Goal: Task Accomplishment & Management: Manage account settings

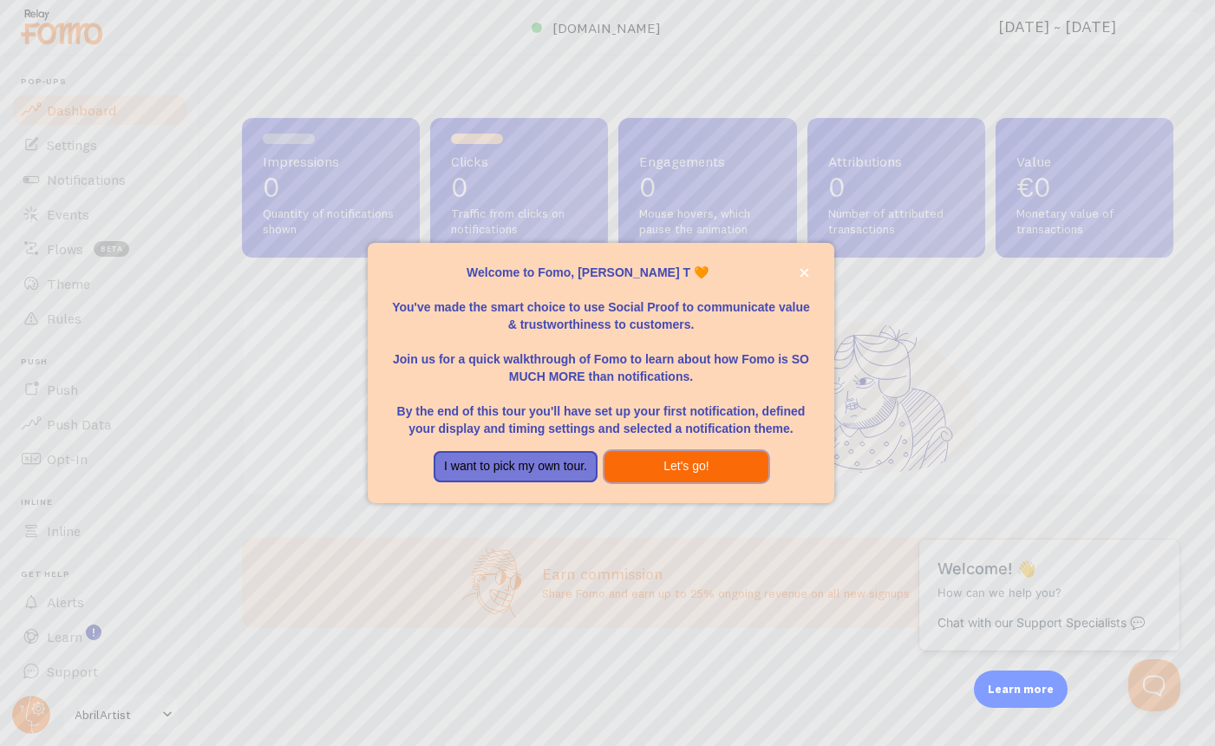
click at [682, 465] on button "Let's go!" at bounding box center [687, 466] width 164 height 31
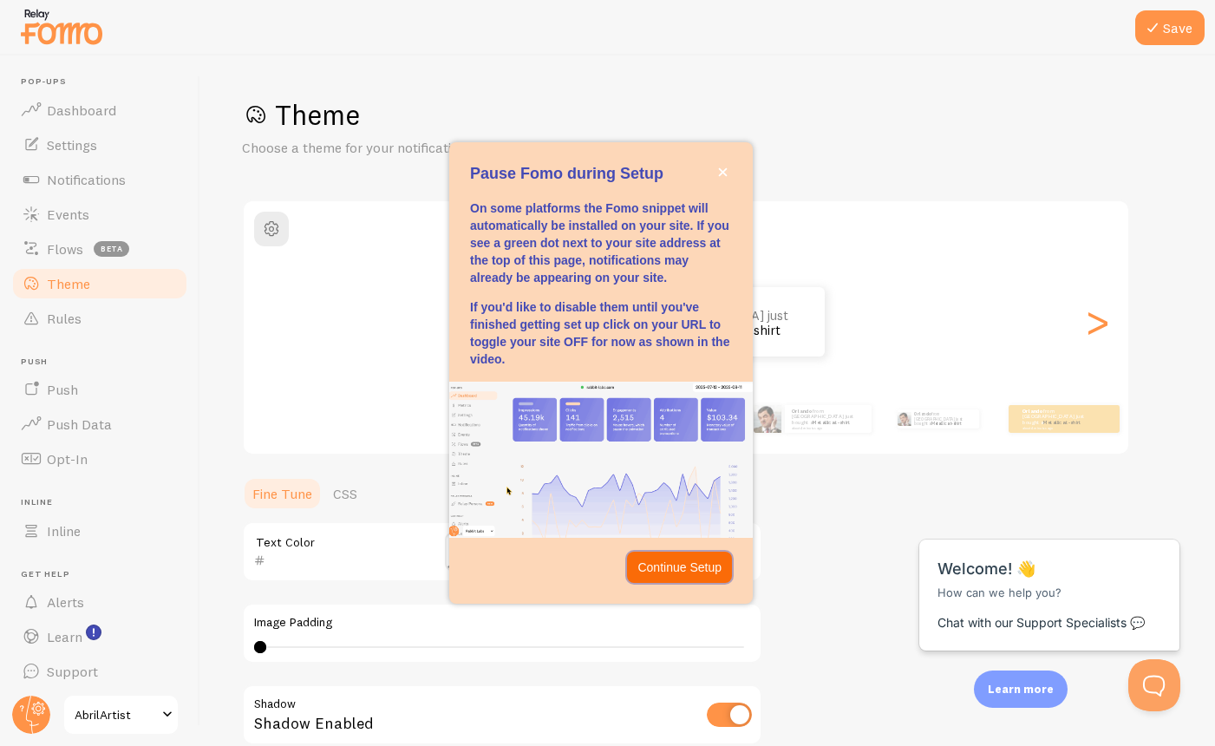
click at [694, 565] on p "Continue Setup" at bounding box center [680, 567] width 84 height 17
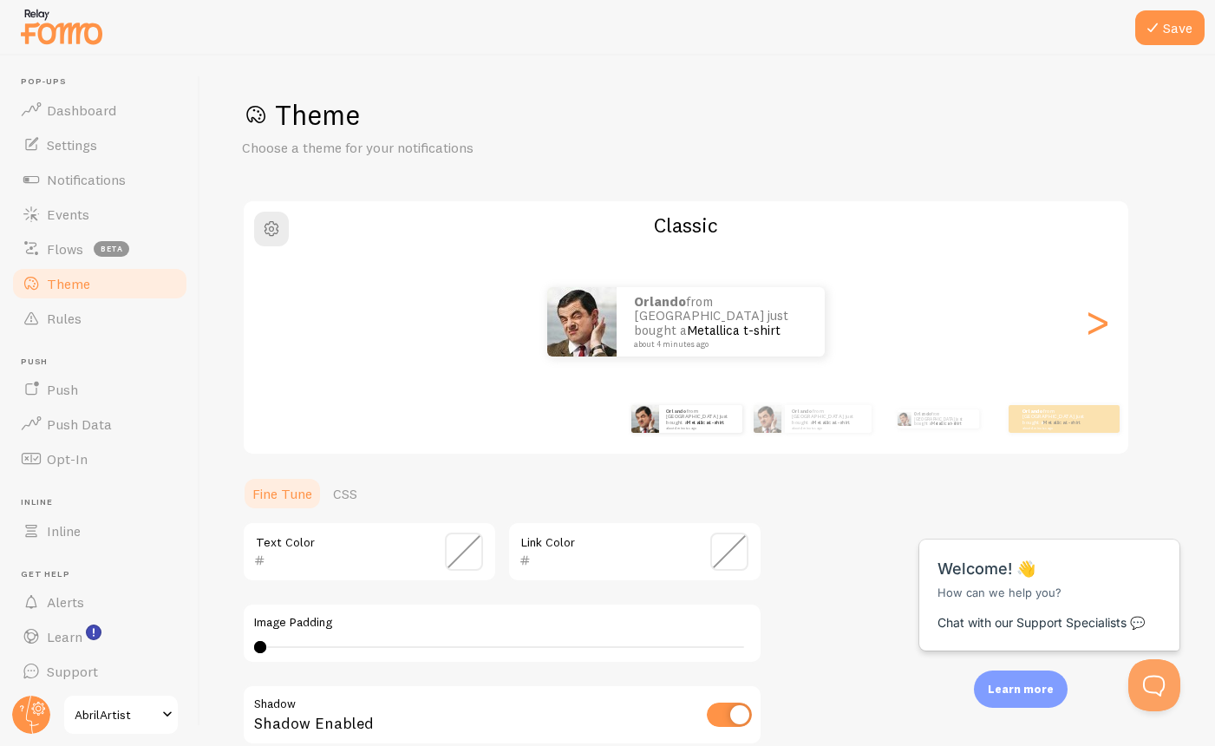
click at [133, 717] on span "AbrilArtist" at bounding box center [116, 714] width 82 height 21
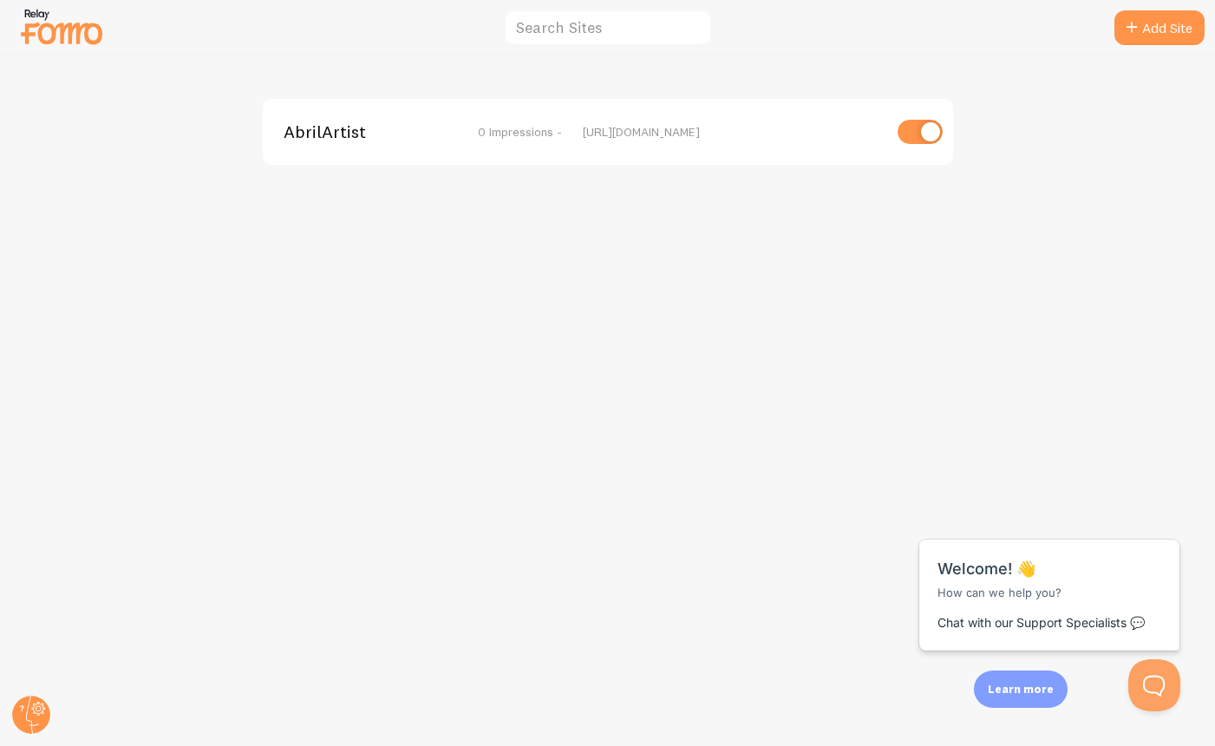
click at [920, 133] on input "checkbox" at bounding box center [920, 132] width 45 height 24
click at [922, 134] on input "checkbox" at bounding box center [920, 132] width 45 height 24
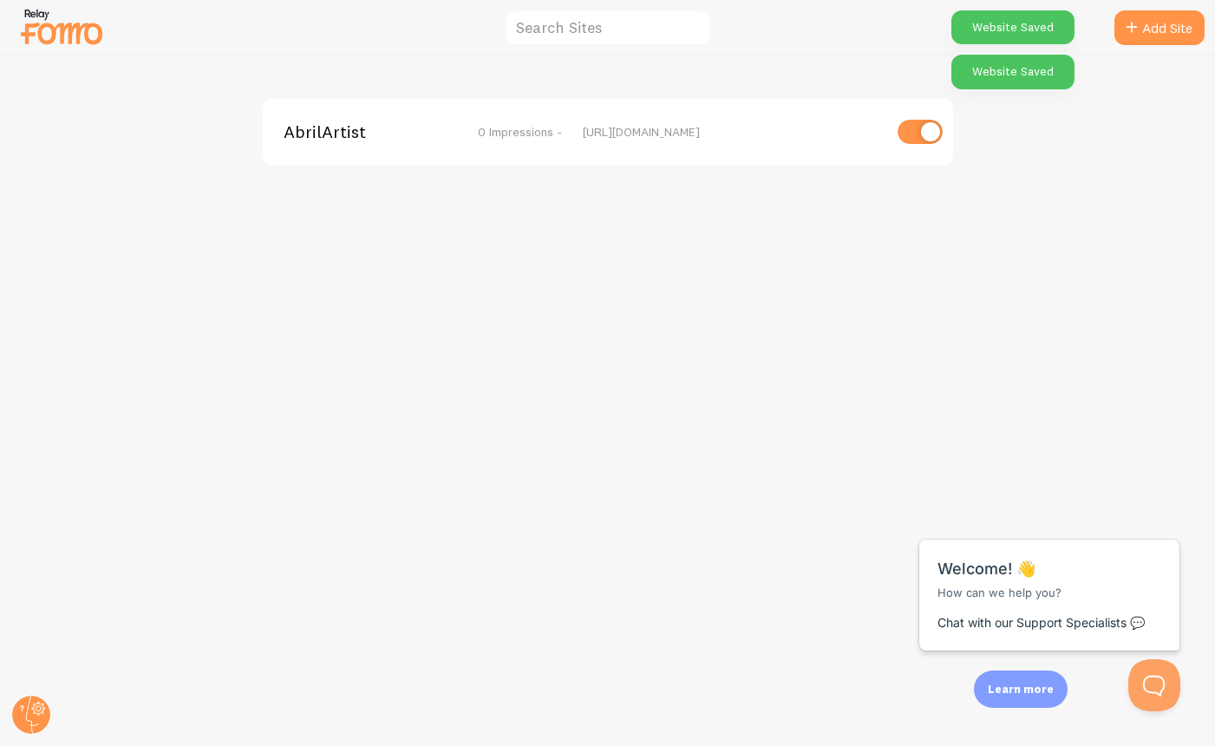
drag, startPoint x: 776, startPoint y: 138, endPoint x: 584, endPoint y: 127, distance: 192.9
click at [584, 127] on div "[URL][DOMAIN_NAME]" at bounding box center [732, 132] width 299 height 16
copy div "[URL][DOMAIN_NAME]"
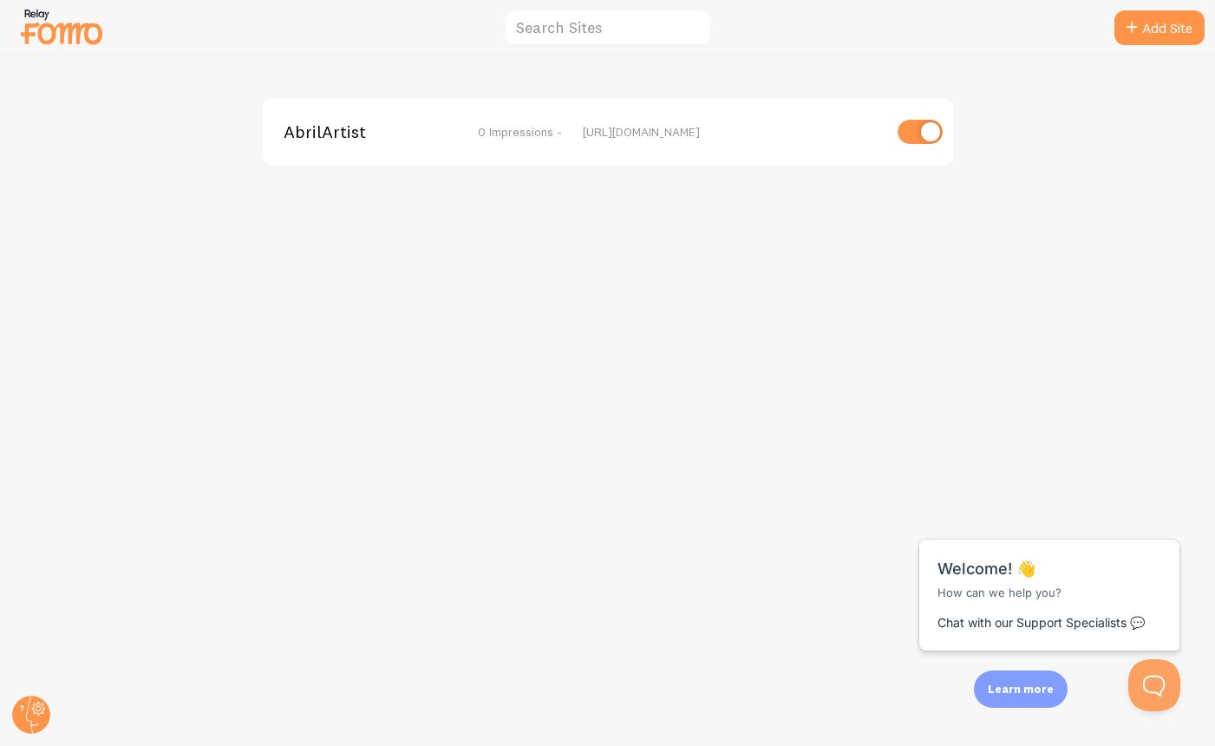
click at [919, 128] on input "checkbox" at bounding box center [920, 132] width 45 height 24
click at [801, 258] on div "AbrilArtist disabled [URL][DOMAIN_NAME]" at bounding box center [608, 401] width 1215 height 691
drag, startPoint x: 600, startPoint y: 131, endPoint x: 717, endPoint y: 127, distance: 117.2
click at [717, 127] on div "[URL][DOMAIN_NAME]" at bounding box center [732, 132] width 299 height 16
click at [789, 136] on div "[URL][DOMAIN_NAME]" at bounding box center [732, 132] width 299 height 16
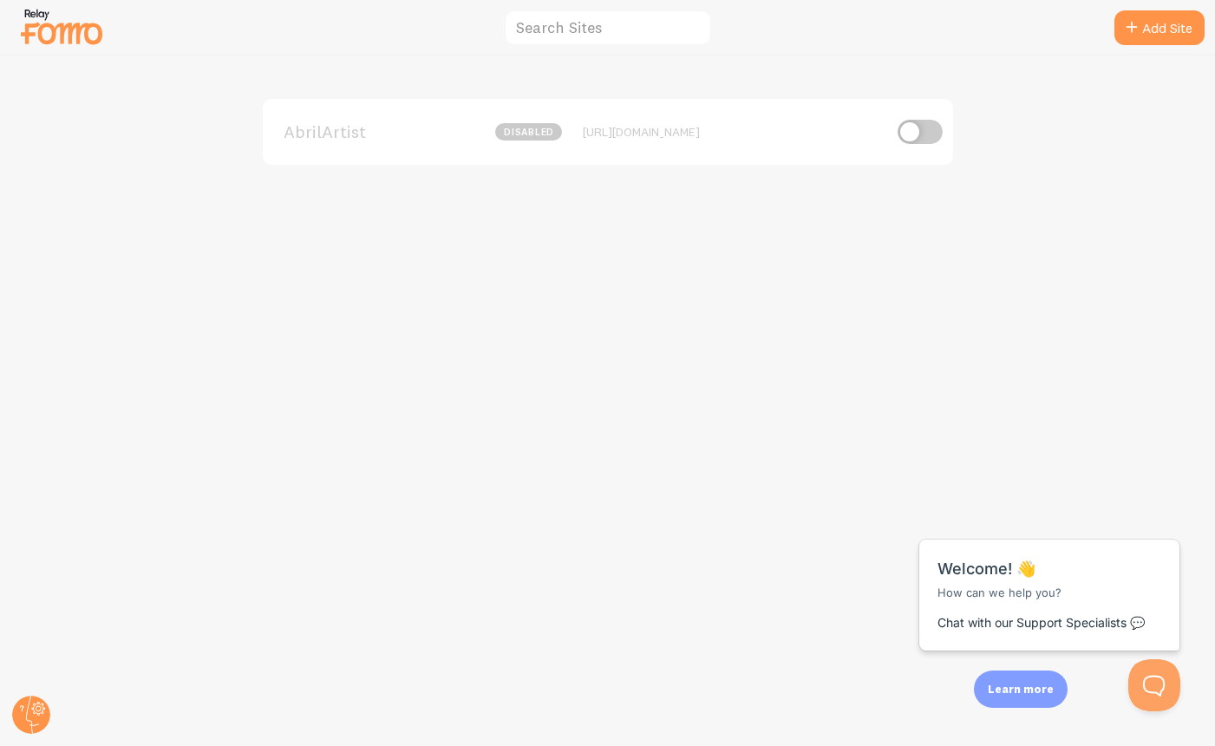
click at [917, 132] on input "checkbox" at bounding box center [920, 132] width 45 height 24
checkbox input "true"
click at [792, 130] on div "[URL][DOMAIN_NAME]" at bounding box center [732, 132] width 299 height 16
click at [990, 29] on div "Website Saved" at bounding box center [1013, 27] width 123 height 34
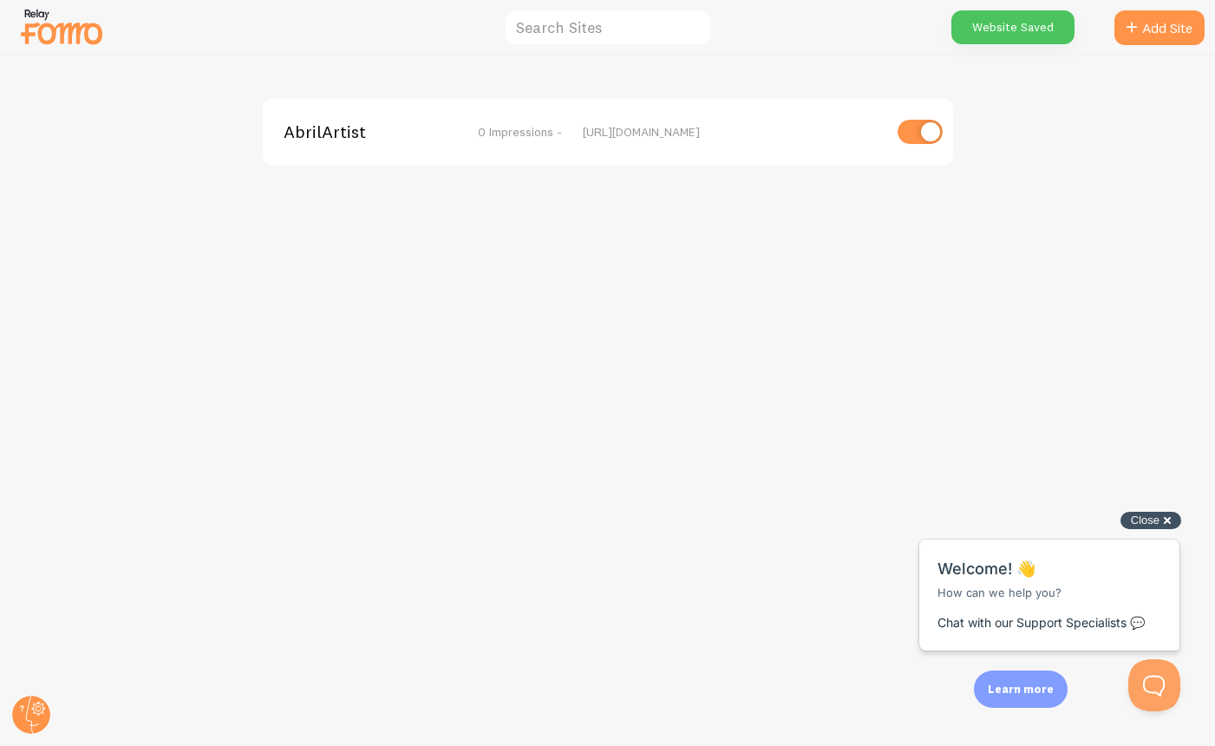
click at [1172, 518] on div "Close cross-small" at bounding box center [1151, 521] width 61 height 18
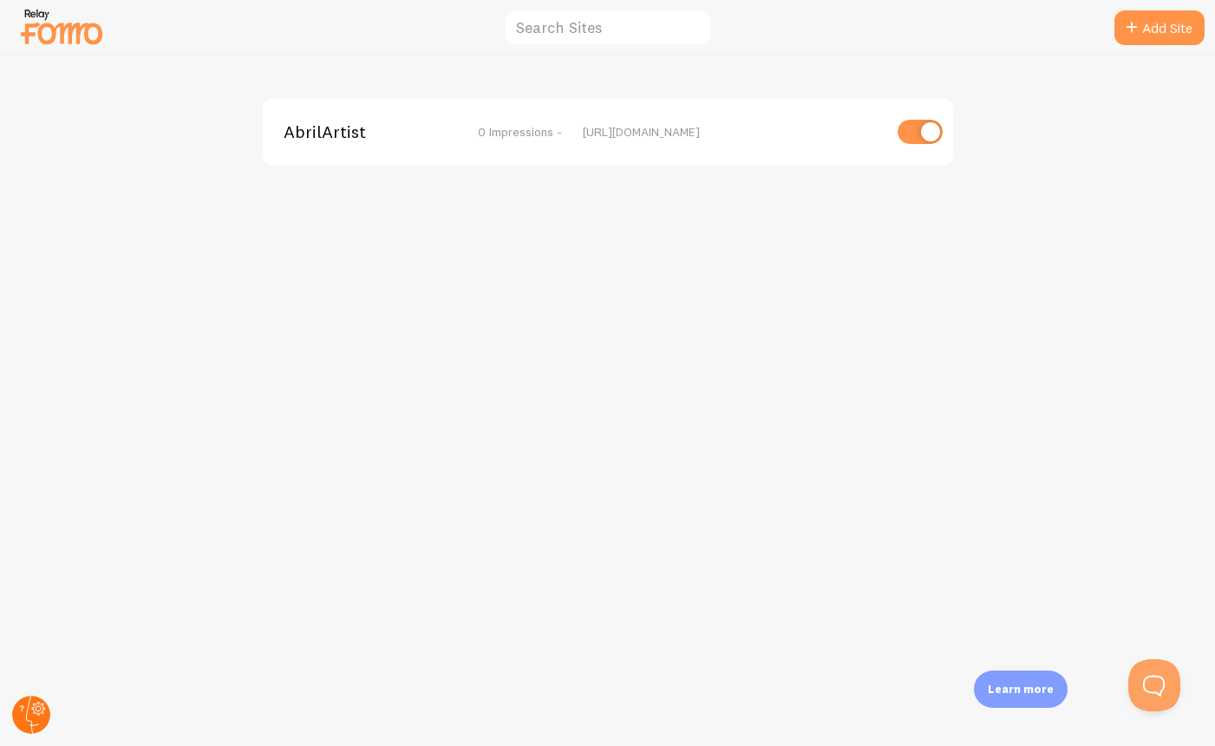
click at [39, 718] on circle at bounding box center [31, 715] width 38 height 38
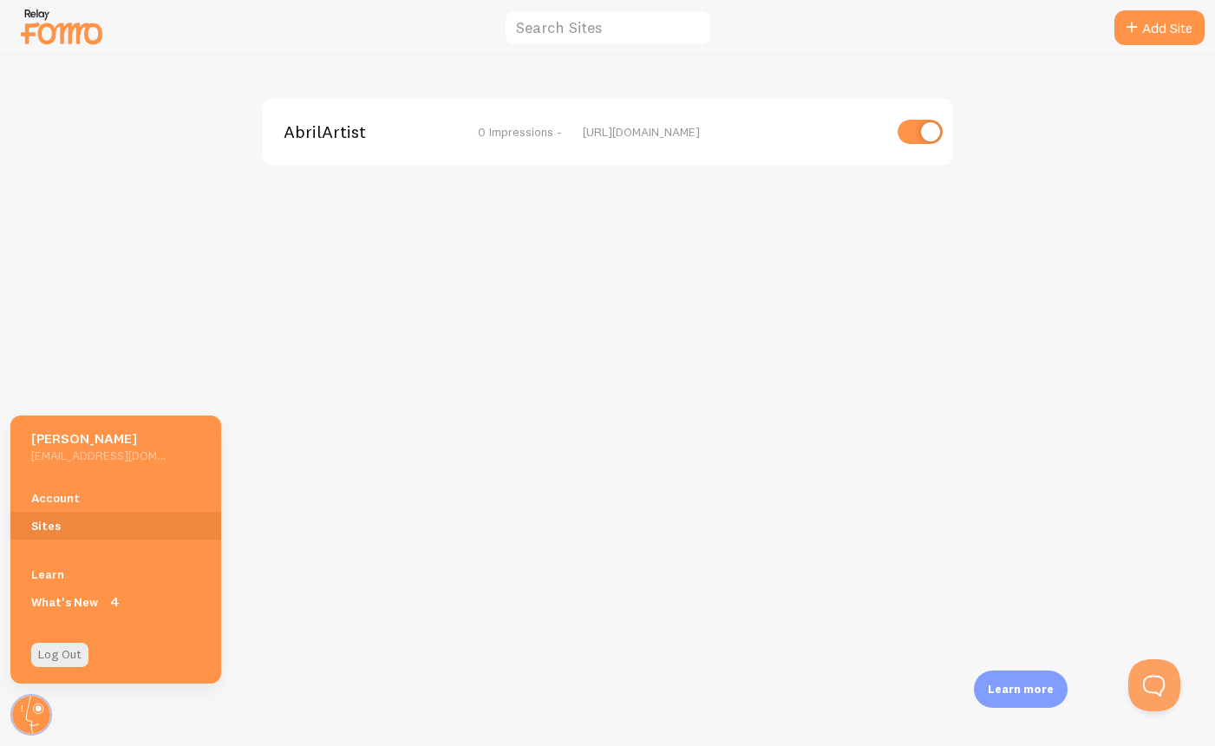
drag, startPoint x: 376, startPoint y: 479, endPoint x: 143, endPoint y: 195, distance: 366.8
click at [364, 469] on div "AbrilArtist 0 Impressions - [URL][DOMAIN_NAME]" at bounding box center [608, 401] width 1215 height 691
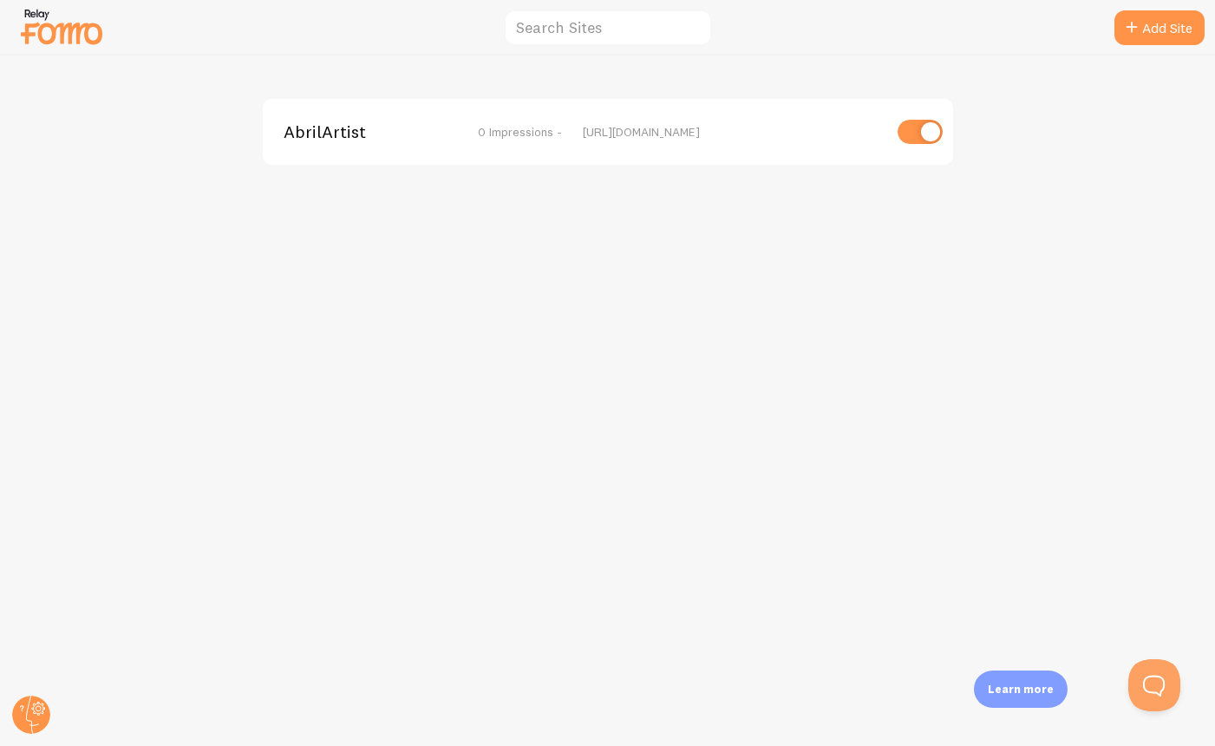
click at [65, 41] on img at bounding box center [61, 26] width 87 height 44
click at [75, 29] on img at bounding box center [61, 26] width 87 height 44
click at [24, 713] on circle at bounding box center [31, 715] width 38 height 38
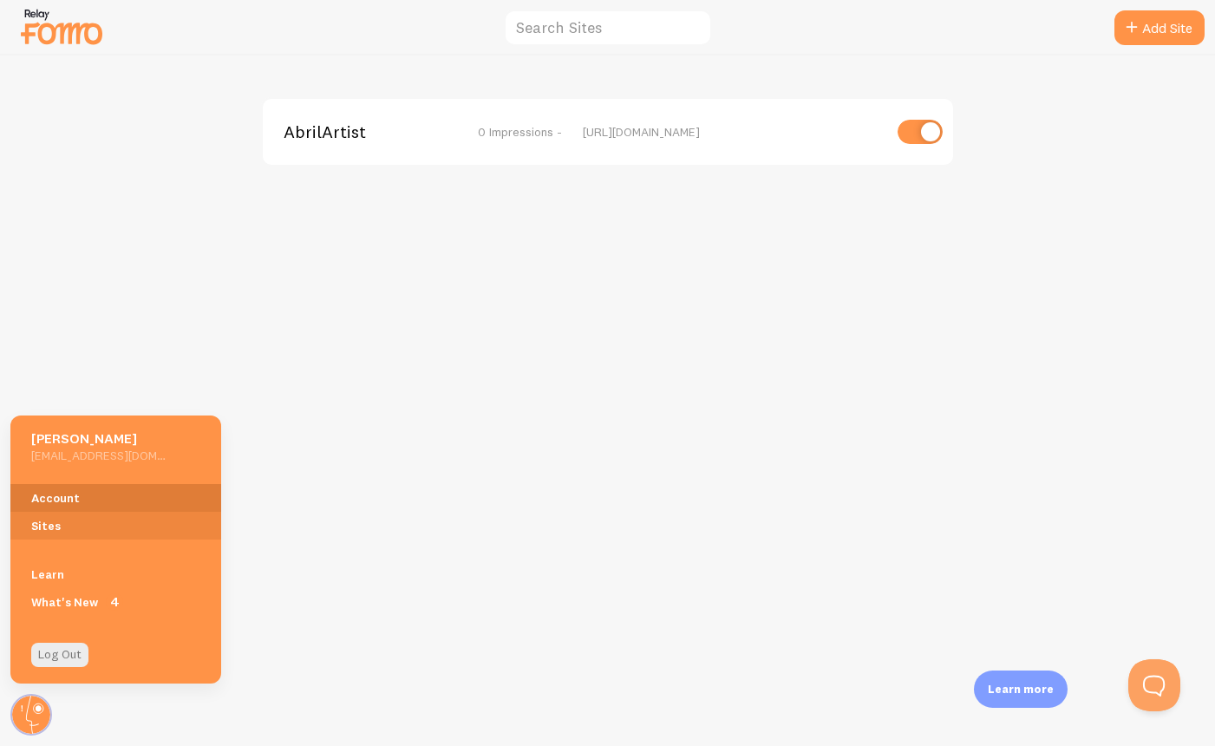
click at [110, 507] on link "Account" at bounding box center [115, 498] width 211 height 28
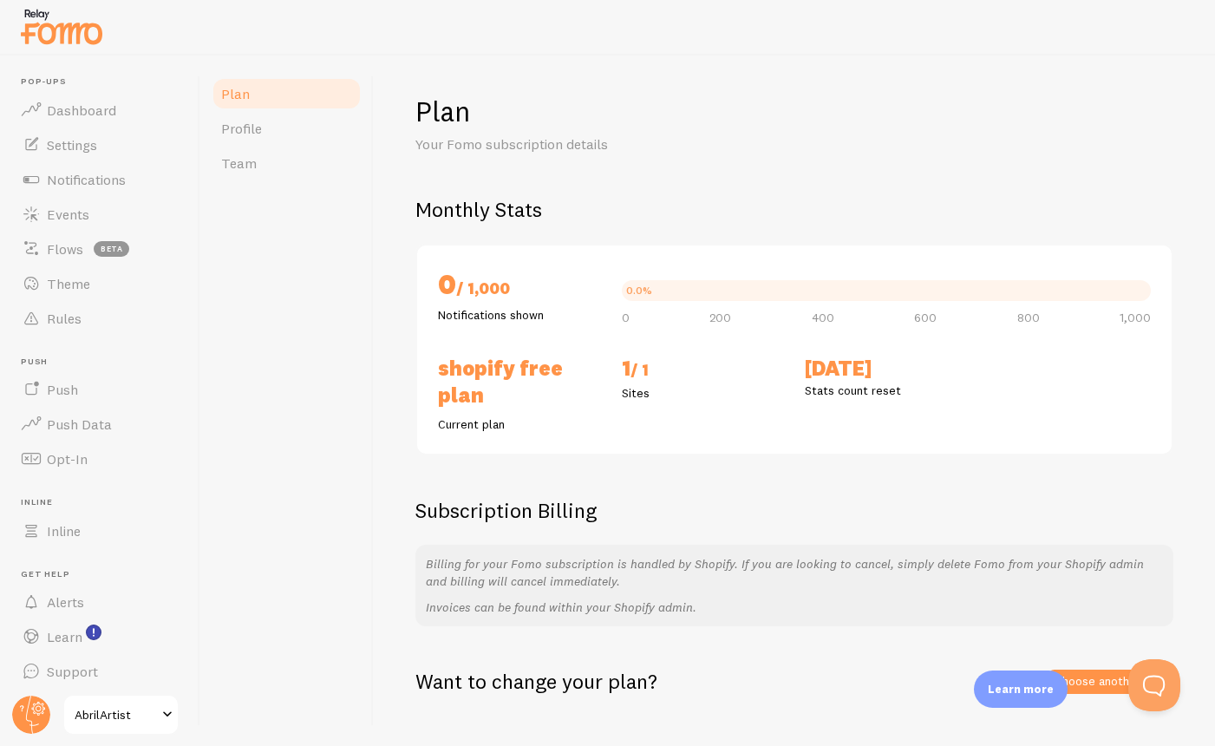
scroll to position [27, 0]
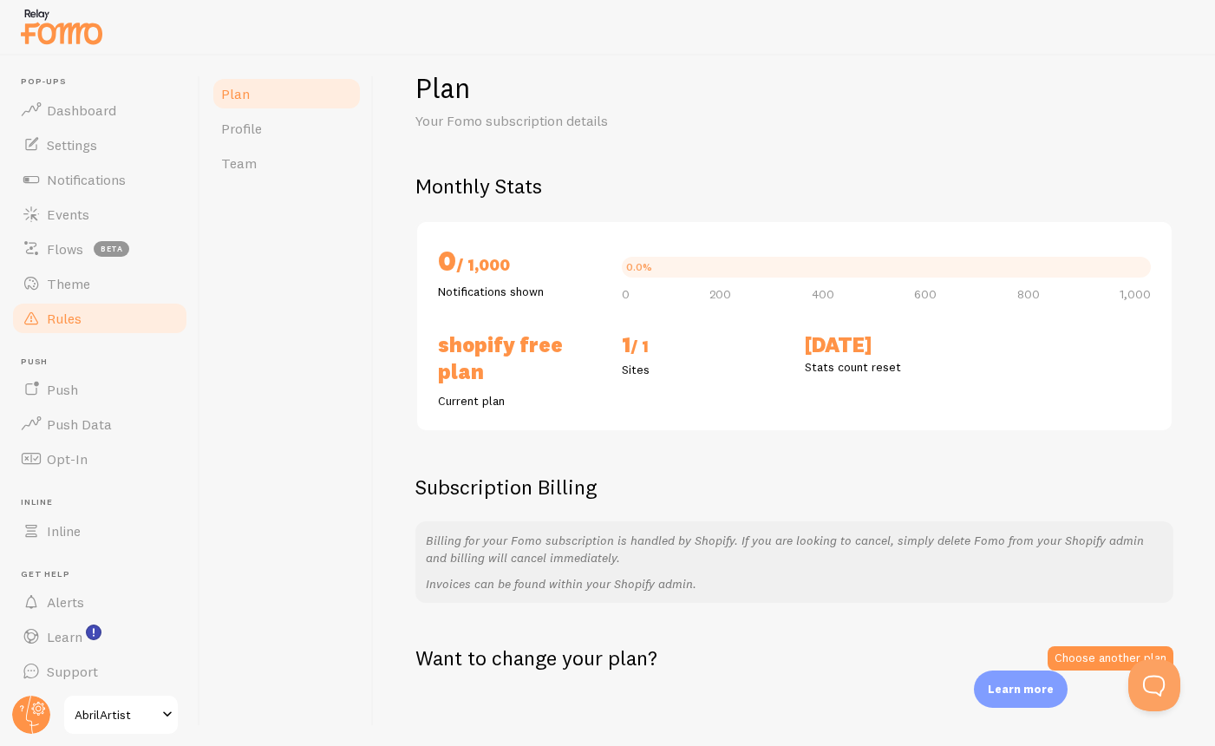
click at [87, 300] on ul "Pop-ups Dashboard Settings Notifications Events Flows beta Theme Rules [GEOGRAP…" at bounding box center [99, 382] width 179 height 612
click at [91, 284] on link "Theme" at bounding box center [99, 283] width 179 height 35
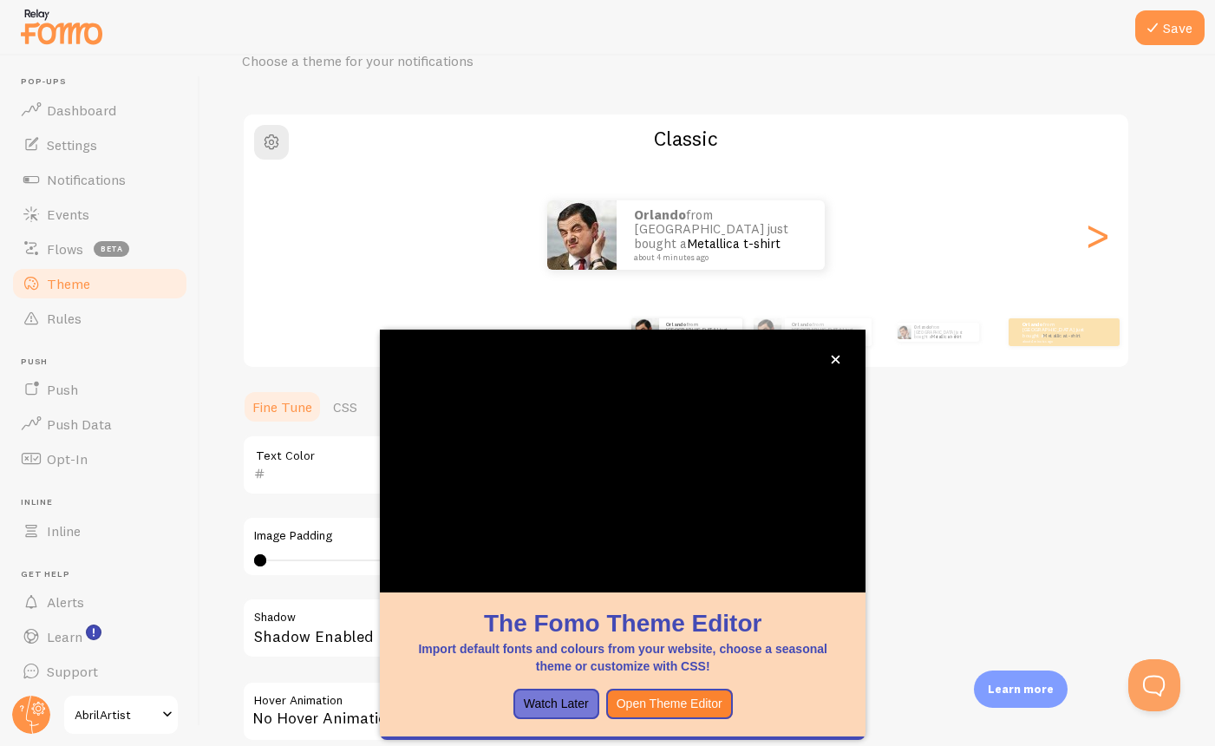
scroll to position [91, 0]
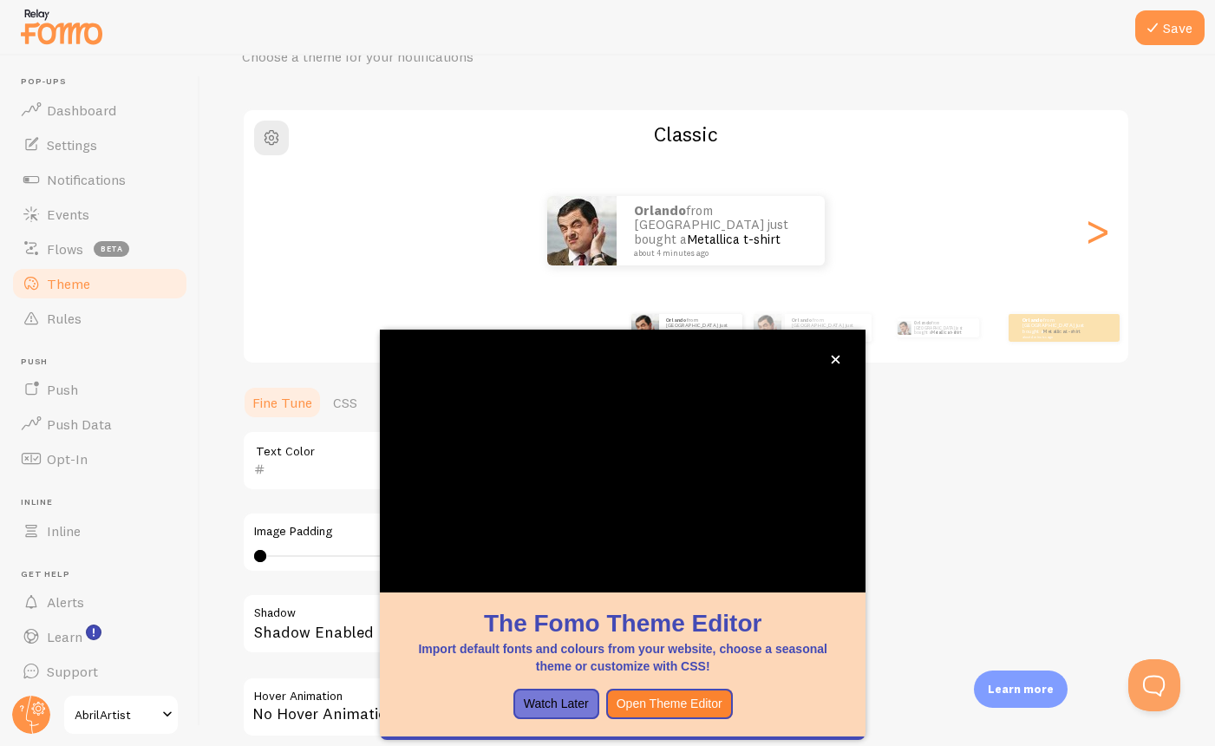
drag, startPoint x: 1077, startPoint y: 543, endPoint x: 997, endPoint y: 488, distance: 97.2
click at [1075, 543] on div "Theme Choose a theme for your notifications Classic Orlando from [GEOGRAPHIC_DA…" at bounding box center [708, 417] width 932 height 823
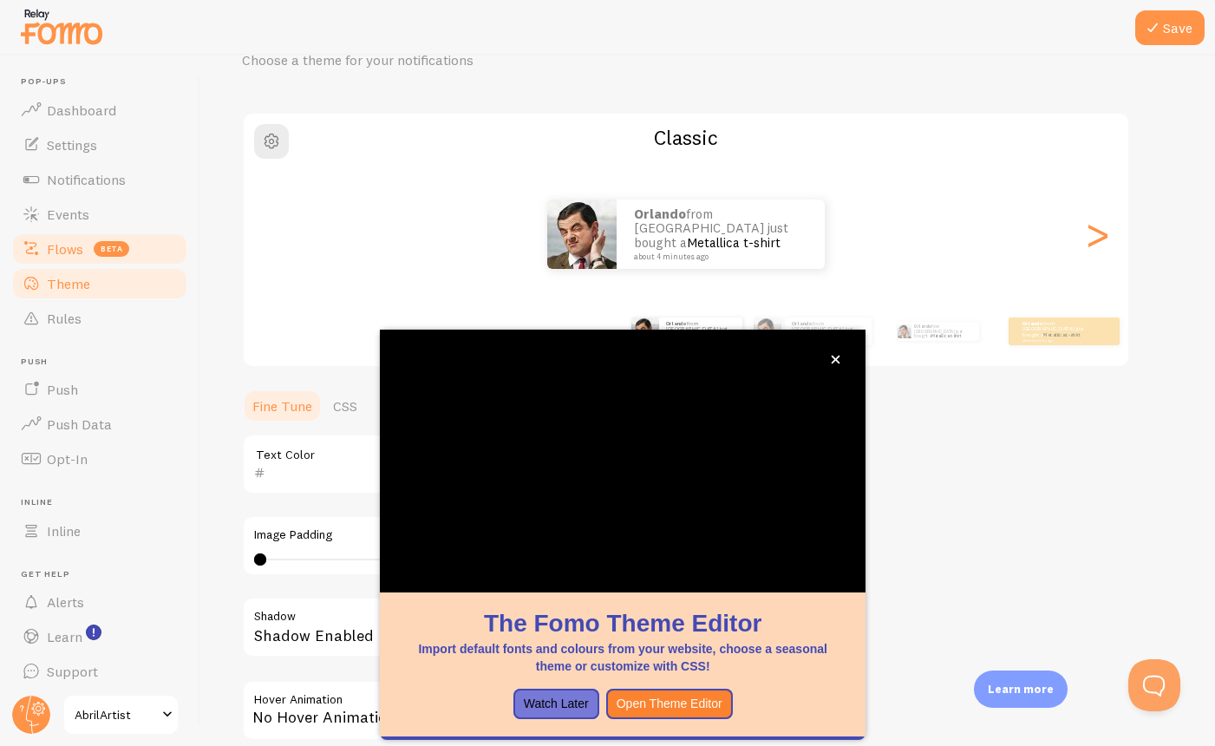
click at [107, 250] on span "beta" at bounding box center [112, 249] width 36 height 16
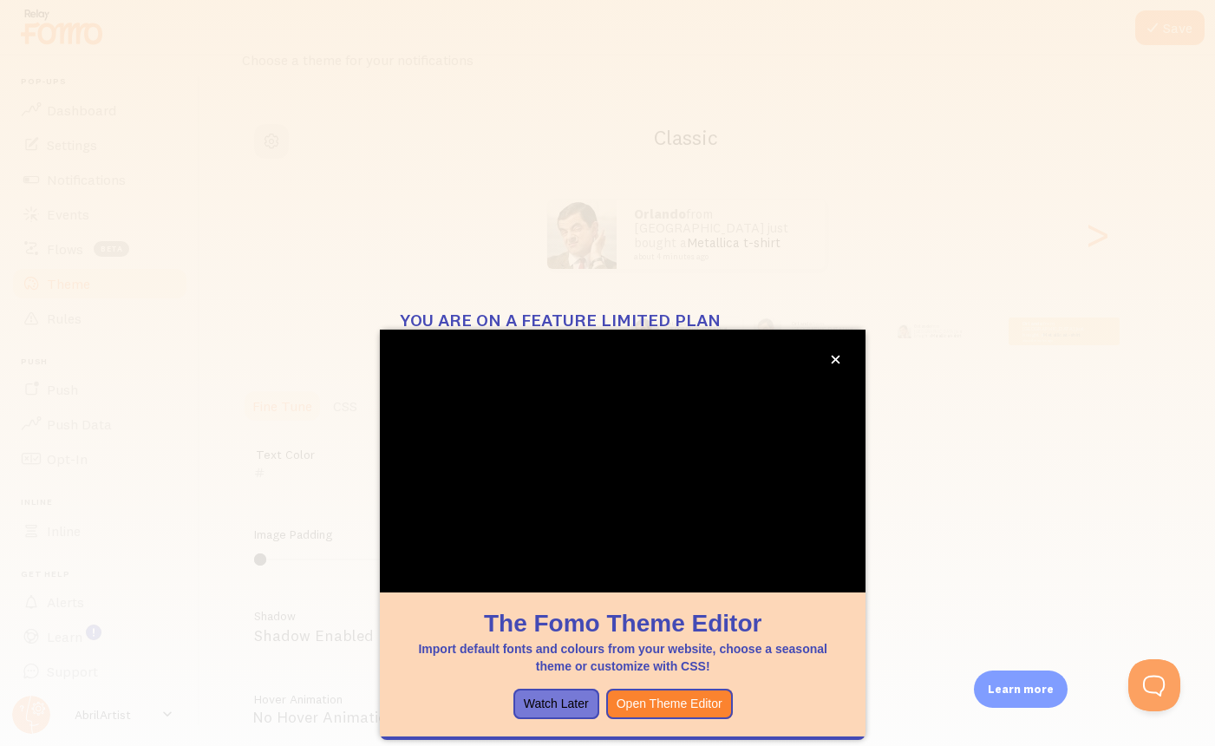
click at [381, 247] on div "You are on a feature limited plan This feature is not available for your plan. …" at bounding box center [607, 373] width 1215 height 746
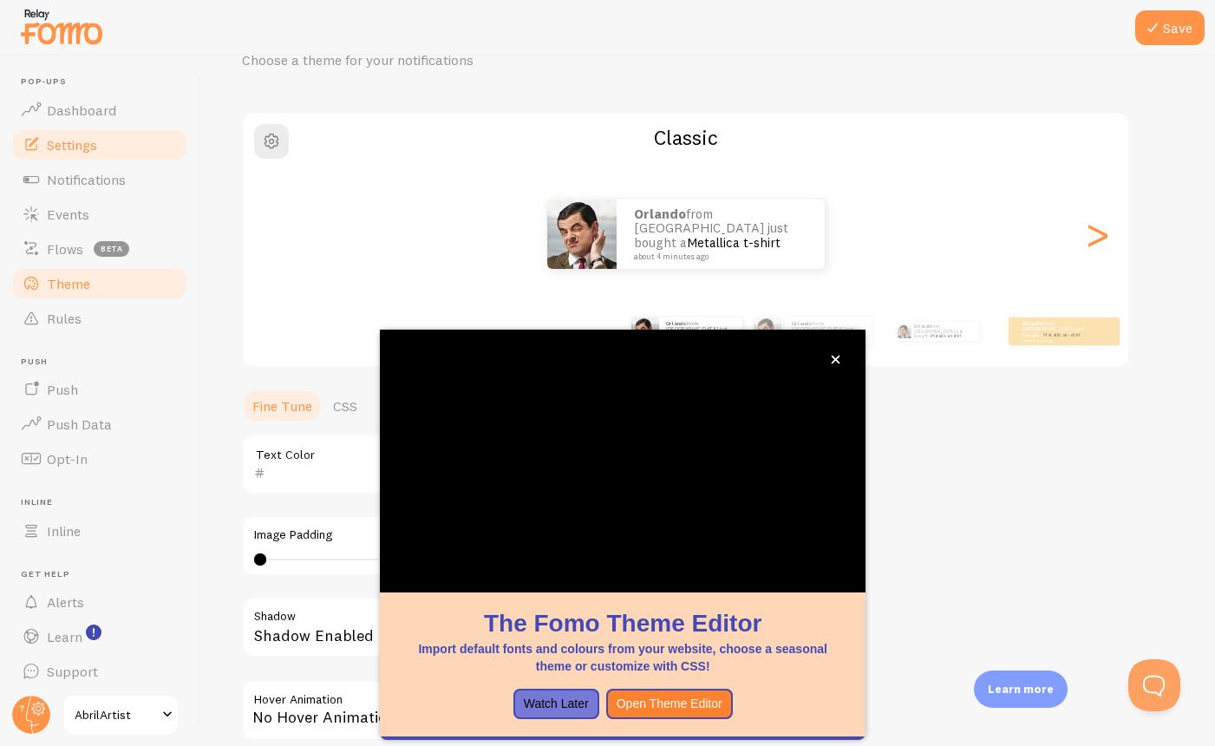
click at [105, 151] on link "Settings" at bounding box center [99, 145] width 179 height 35
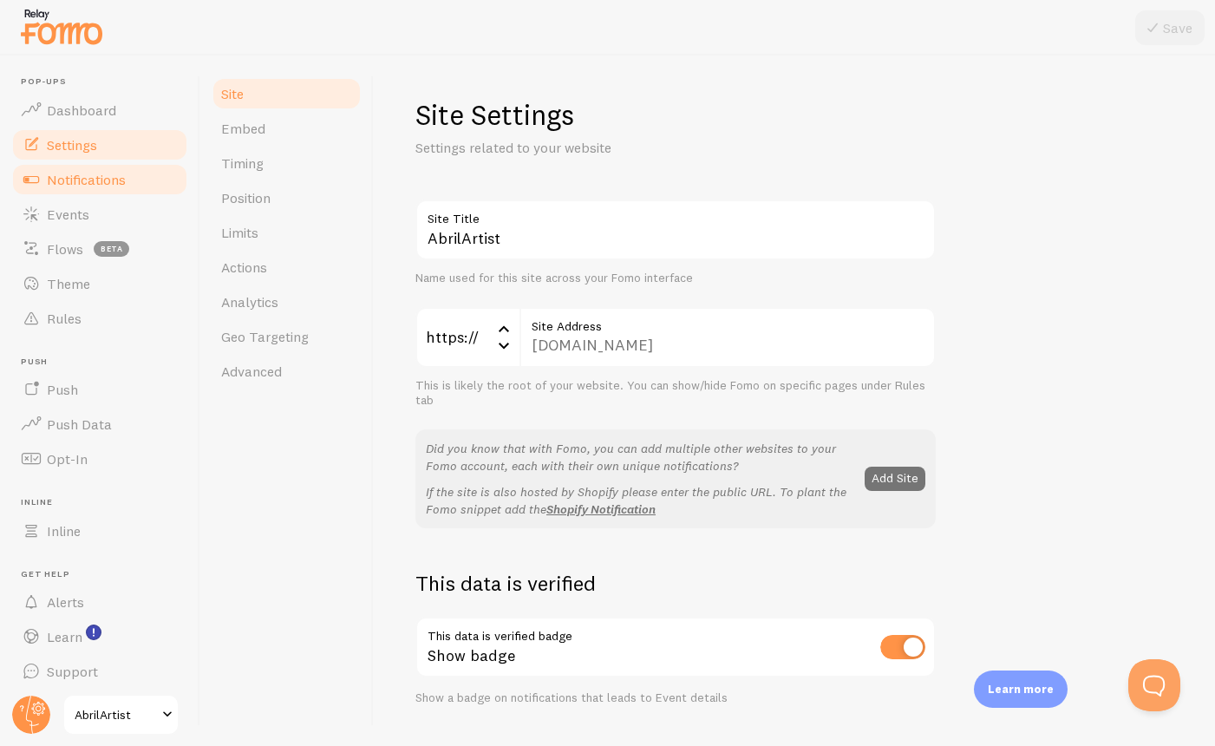
click at [90, 184] on span "Notifications" at bounding box center [86, 179] width 79 height 17
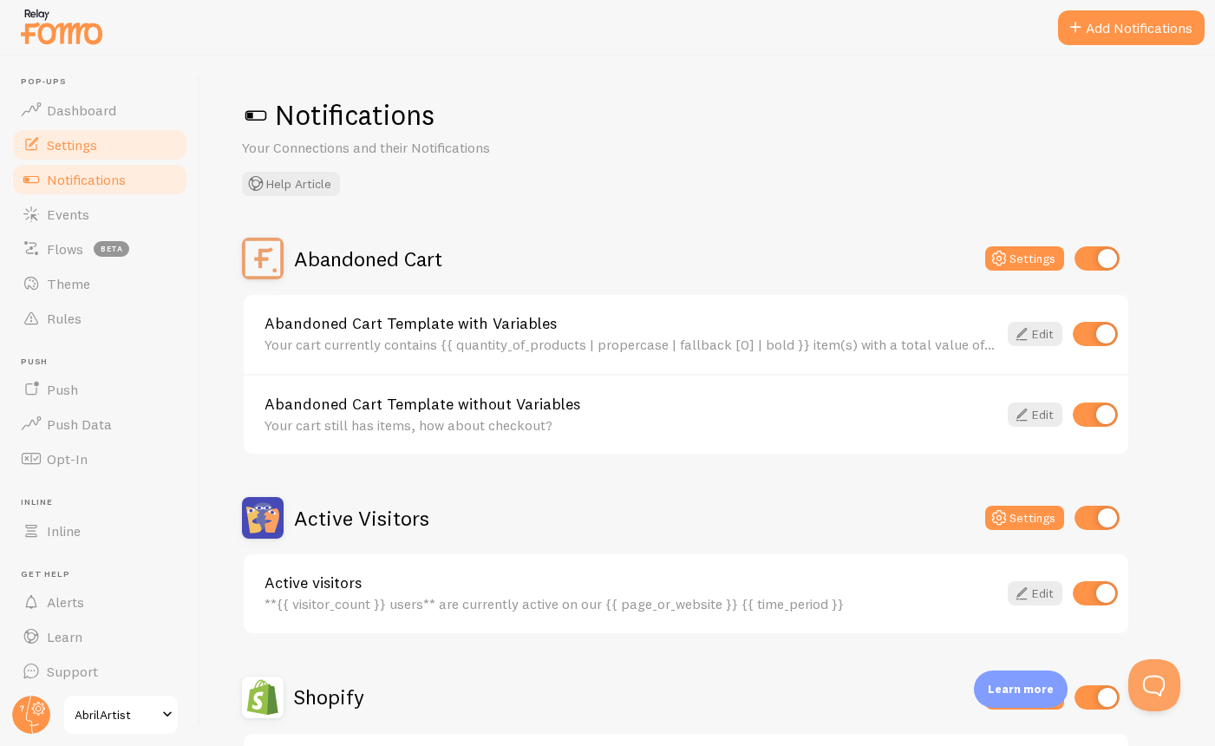
click at [95, 159] on link "Settings" at bounding box center [99, 145] width 179 height 35
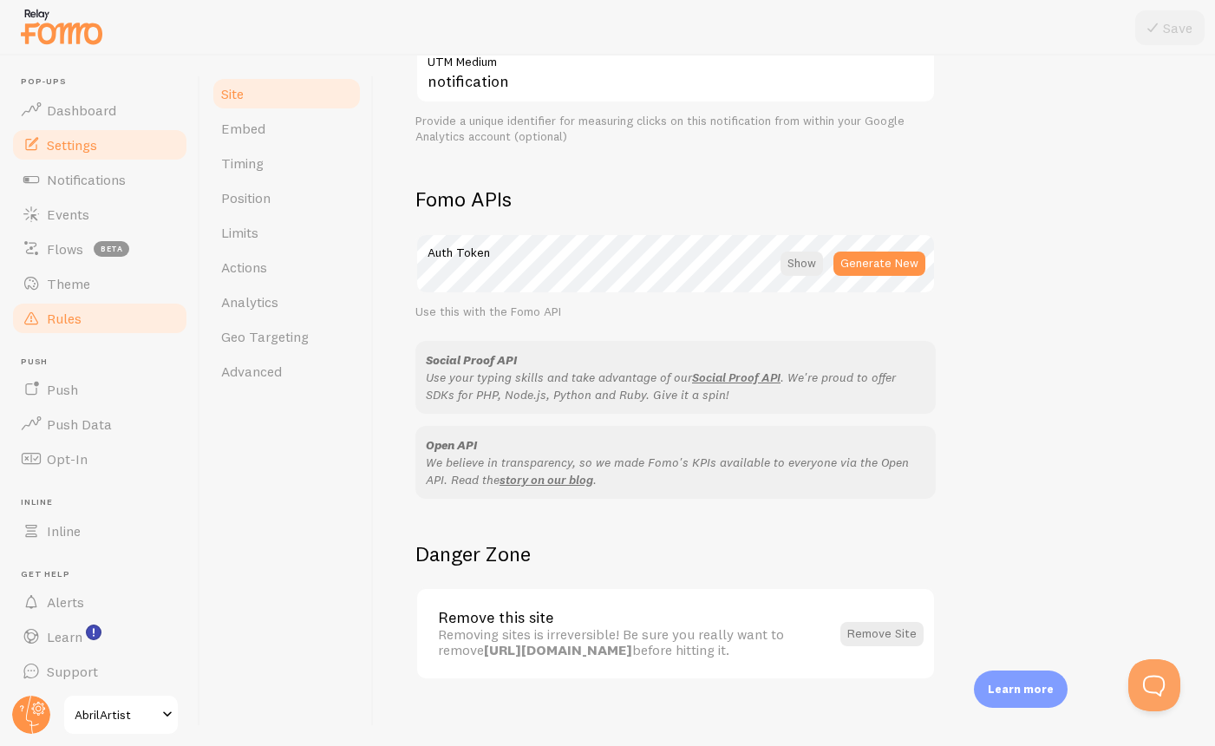
scroll to position [3, 0]
click at [810, 252] on div at bounding box center [802, 264] width 43 height 24
click at [807, 259] on div at bounding box center [804, 264] width 38 height 24
click at [100, 394] on link "Push" at bounding box center [99, 389] width 179 height 35
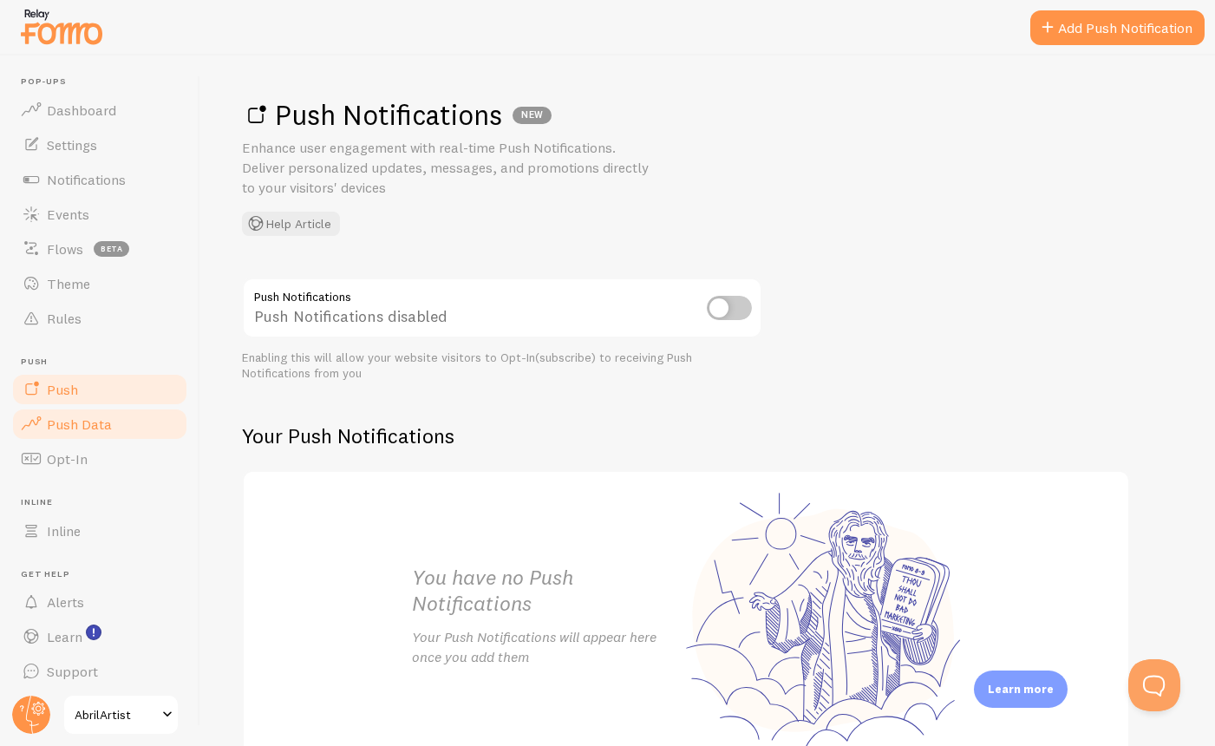
click at [98, 422] on span "Push Data" at bounding box center [79, 424] width 65 height 17
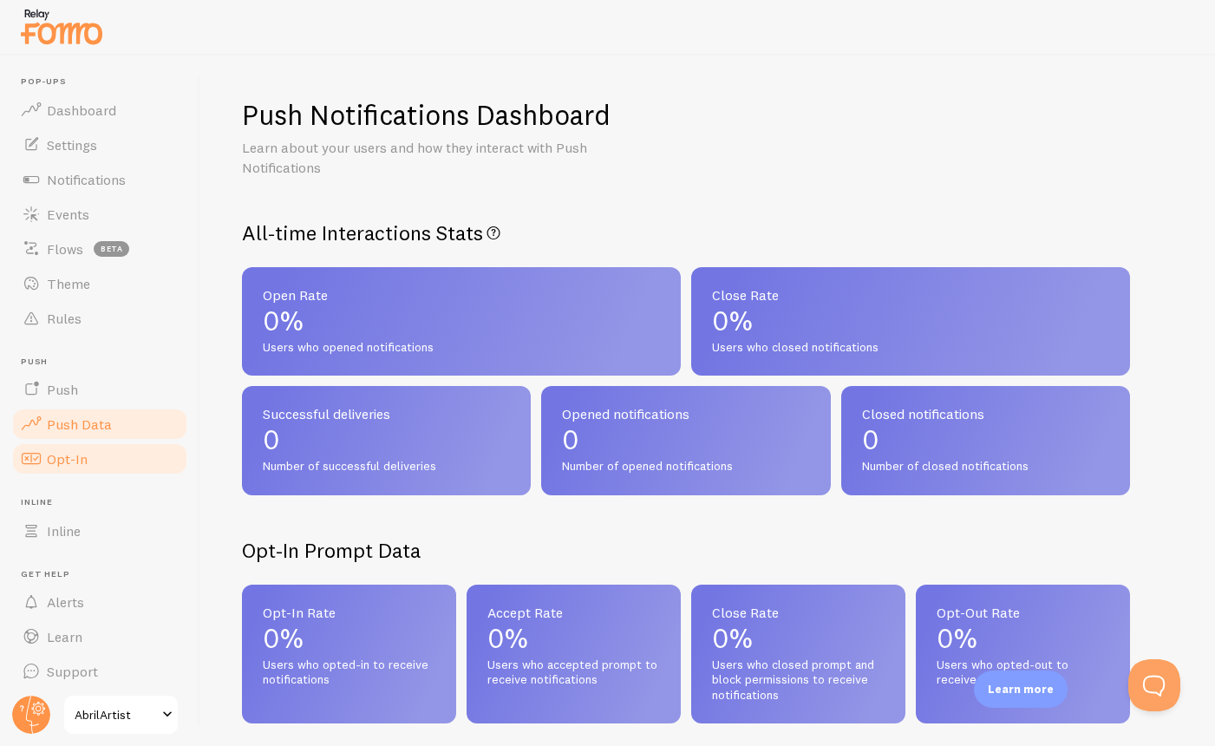
click at [98, 455] on link "Opt-In" at bounding box center [99, 459] width 179 height 35
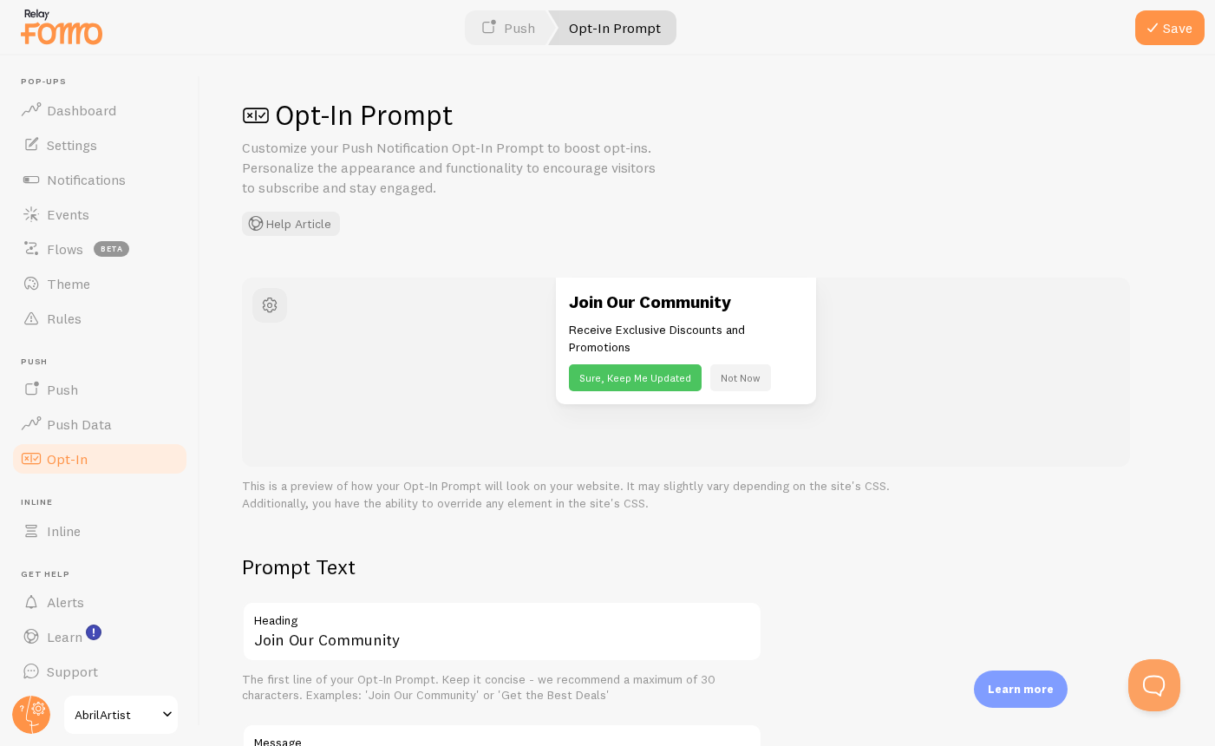
click at [588, 29] on link "Opt-In Prompt" at bounding box center [612, 27] width 128 height 35
click at [78, 547] on ul "Pop-ups Dashboard Settings Notifications Events Flows beta Theme Rules [GEOGRAP…" at bounding box center [99, 382] width 179 height 612
click at [86, 530] on link "Inline" at bounding box center [99, 531] width 179 height 35
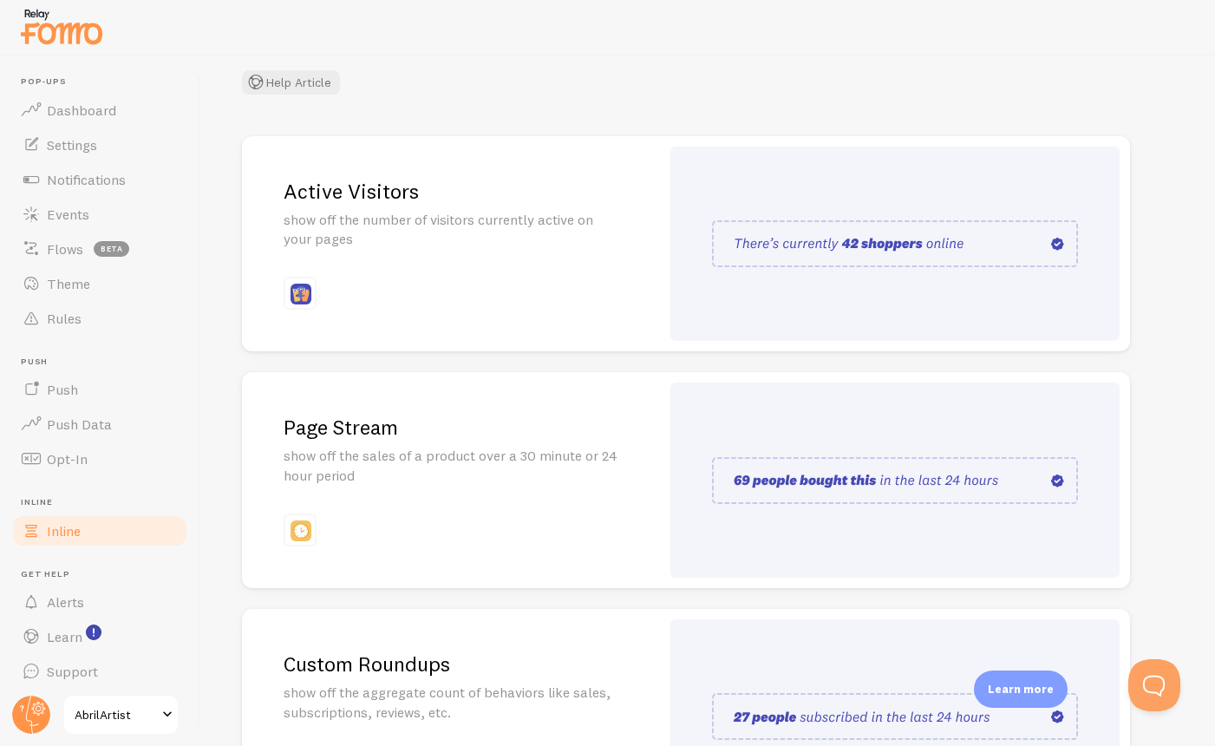
scroll to position [294, 0]
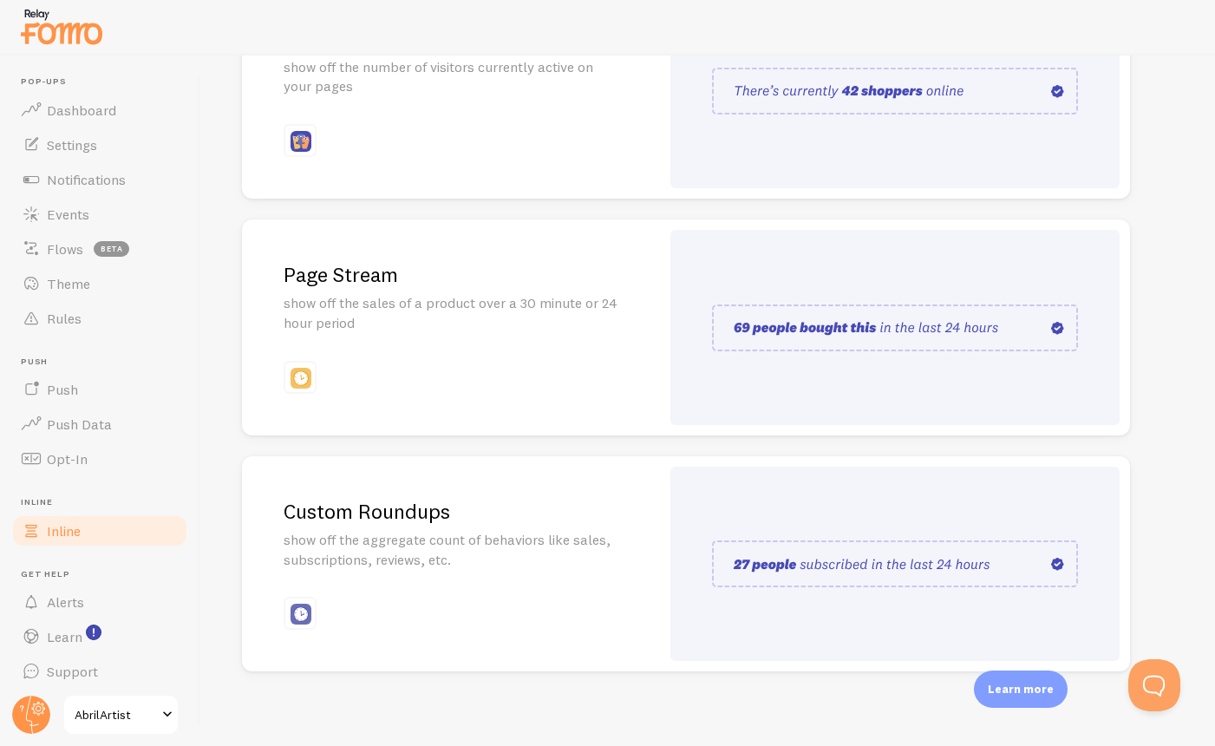
click at [56, 42] on img at bounding box center [61, 26] width 87 height 44
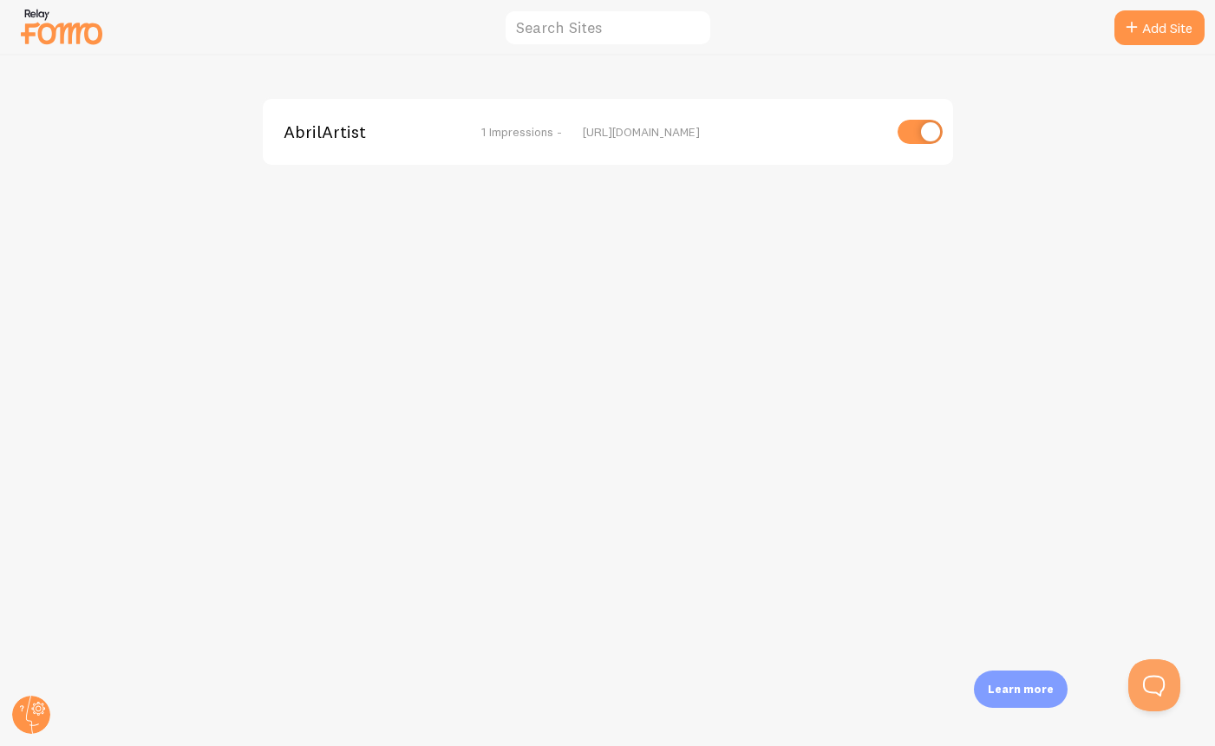
click at [631, 132] on div "[URL][DOMAIN_NAME]" at bounding box center [732, 132] width 299 height 16
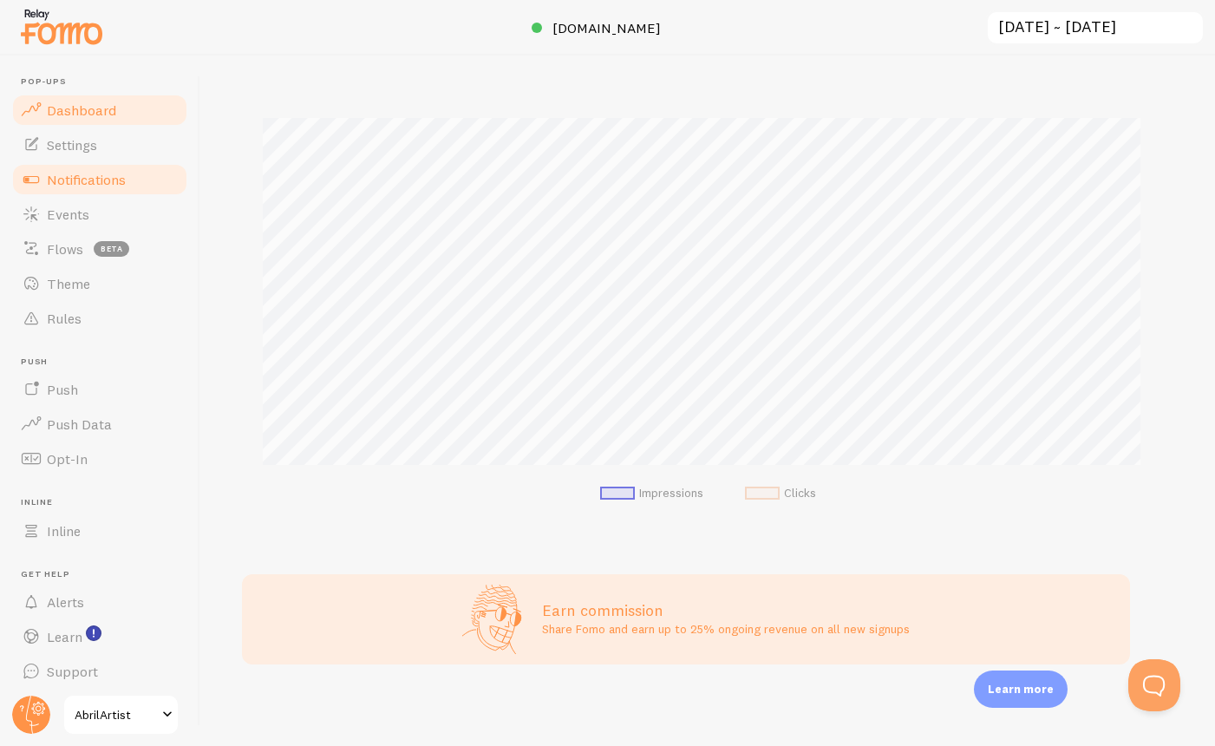
click at [85, 163] on link "Notifications" at bounding box center [99, 179] width 179 height 35
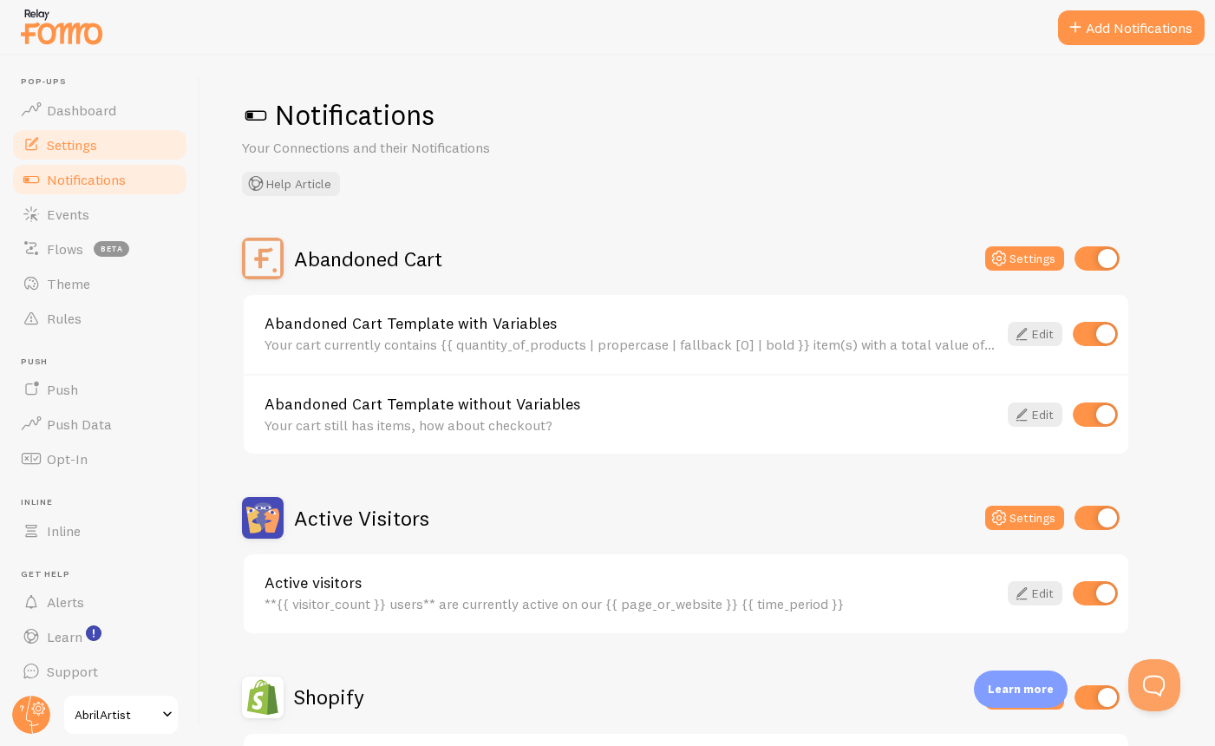
click at [88, 153] on link "Settings" at bounding box center [99, 145] width 179 height 35
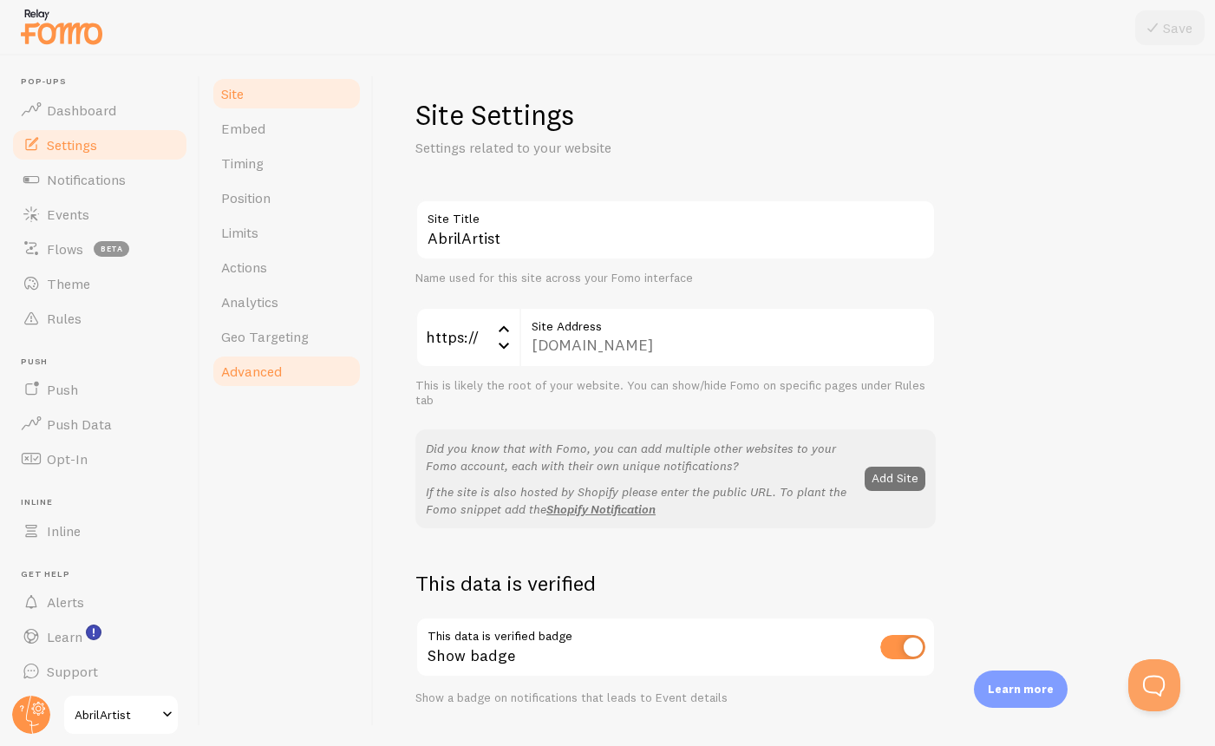
click at [264, 385] on link "Advanced" at bounding box center [287, 371] width 152 height 35
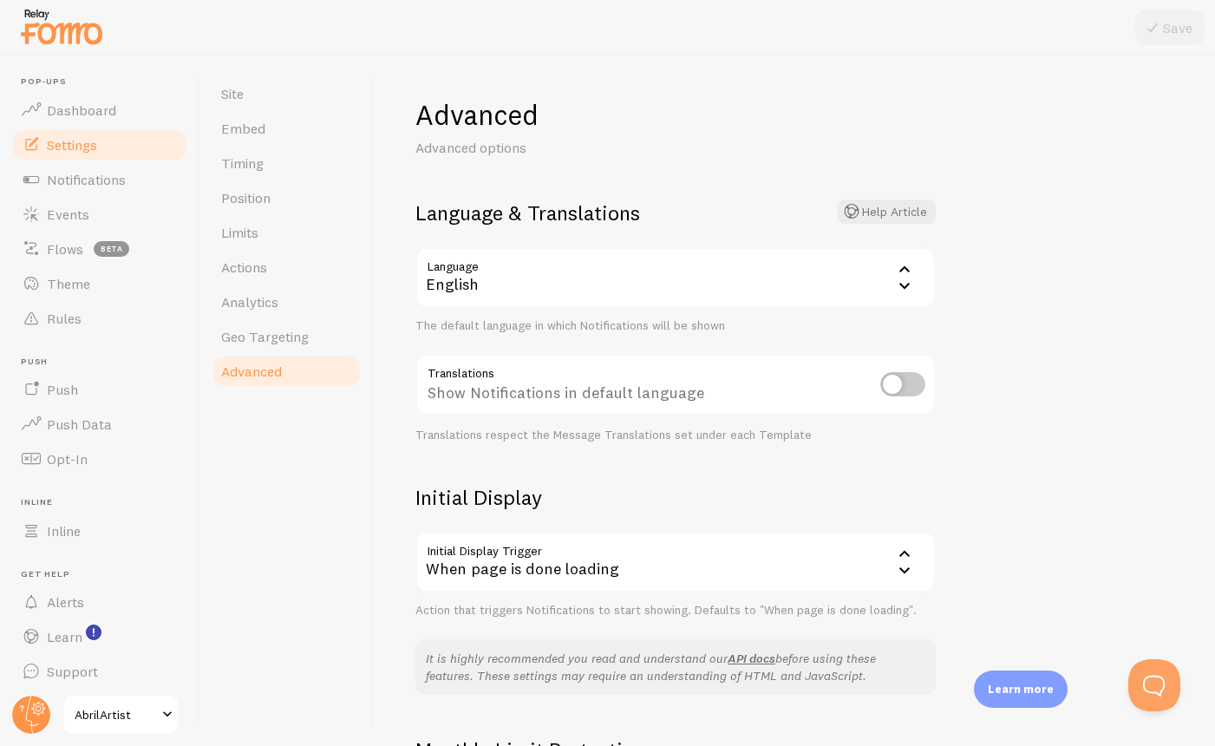
scroll to position [252, 0]
